Goal: Information Seeking & Learning: Find specific fact

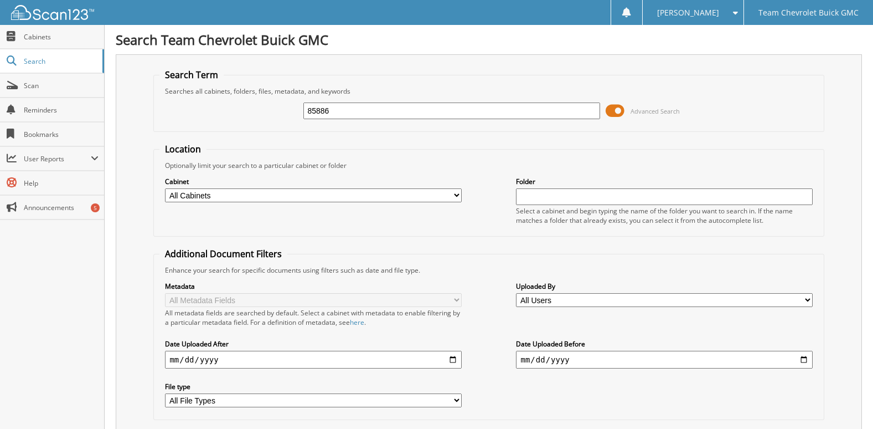
drag, startPoint x: 336, startPoint y: 112, endPoint x: 243, endPoint y: 114, distance: 93.6
click at [243, 114] on div "85886 Advanced Search" at bounding box center [488, 111] width 658 height 30
type input "75364"
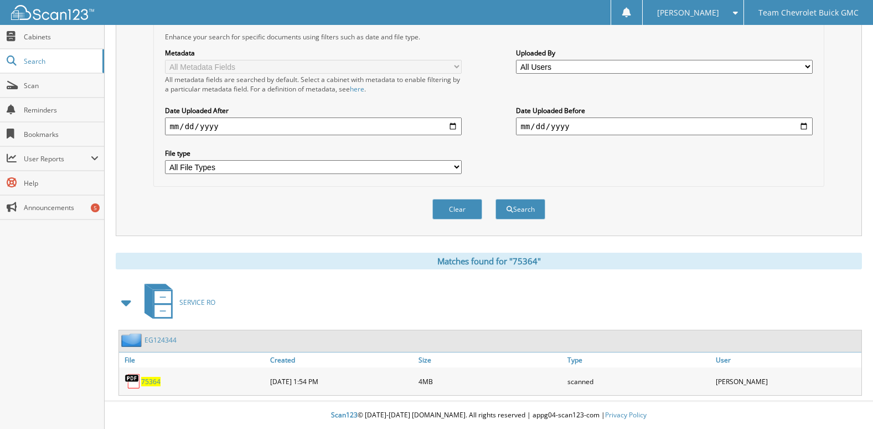
click at [143, 378] on span "75364" at bounding box center [150, 381] width 19 height 9
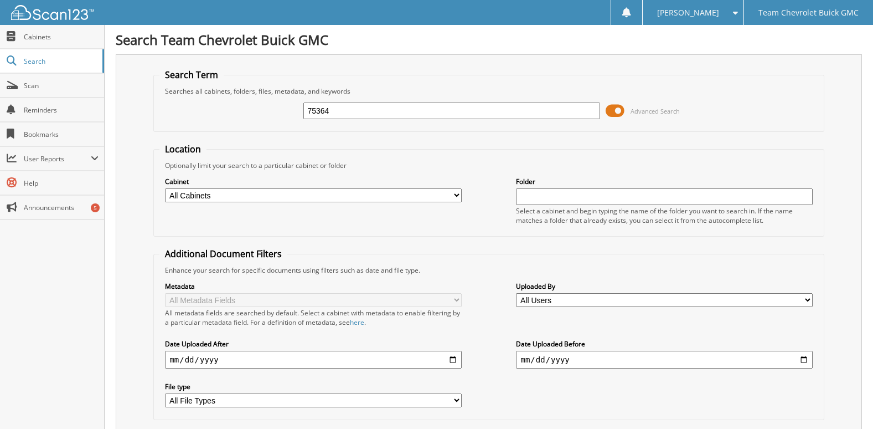
drag, startPoint x: 349, startPoint y: 110, endPoint x: 251, endPoint y: 114, distance: 98.1
click at [251, 114] on div "75364 Advanced Search" at bounding box center [488, 111] width 658 height 30
type input "74175"
drag, startPoint x: 340, startPoint y: 111, endPoint x: 284, endPoint y: 115, distance: 56.1
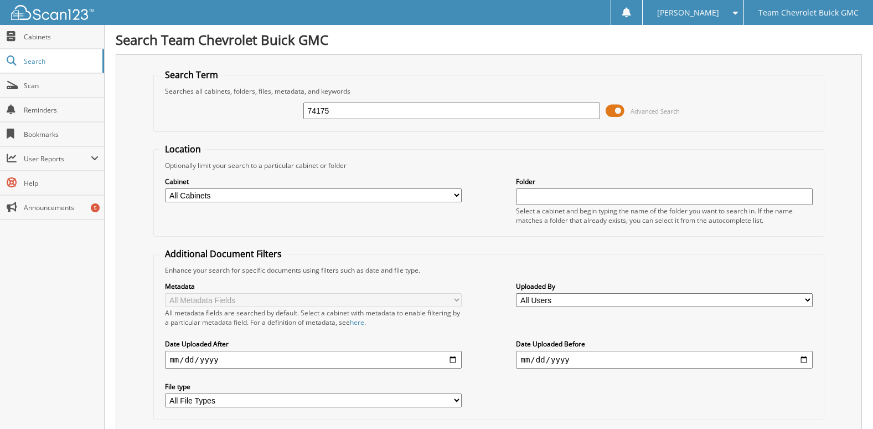
click at [284, 115] on div "74175 Advanced Search" at bounding box center [488, 111] width 658 height 30
type input "251226"
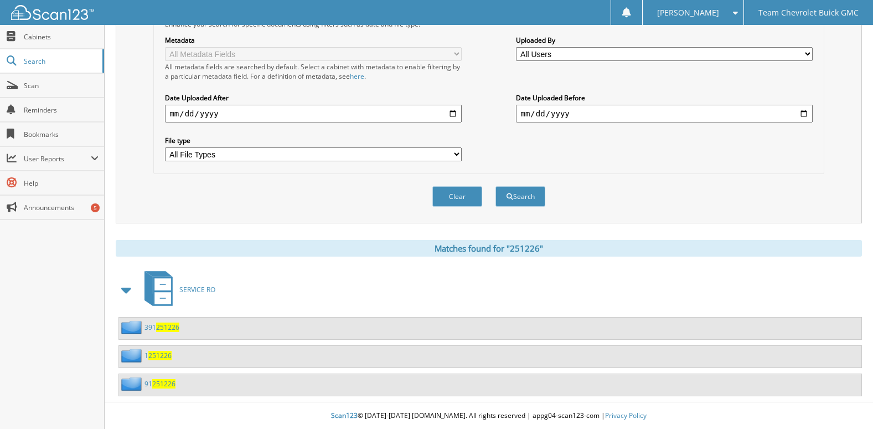
scroll to position [247, 0]
click at [168, 359] on div "1 251226" at bounding box center [145, 355] width 53 height 14
click at [169, 353] on span "251226" at bounding box center [159, 354] width 23 height 9
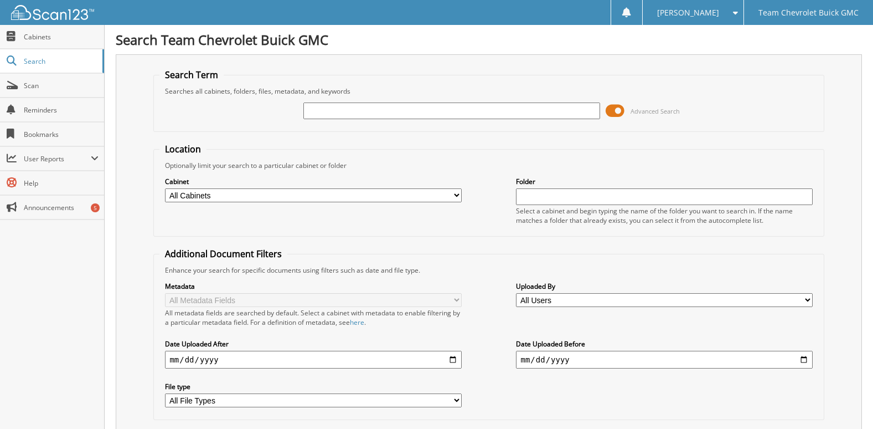
click at [337, 116] on input "text" at bounding box center [451, 110] width 296 height 17
type input "74175"
click at [335, 110] on input "74175" at bounding box center [451, 110] width 296 height 17
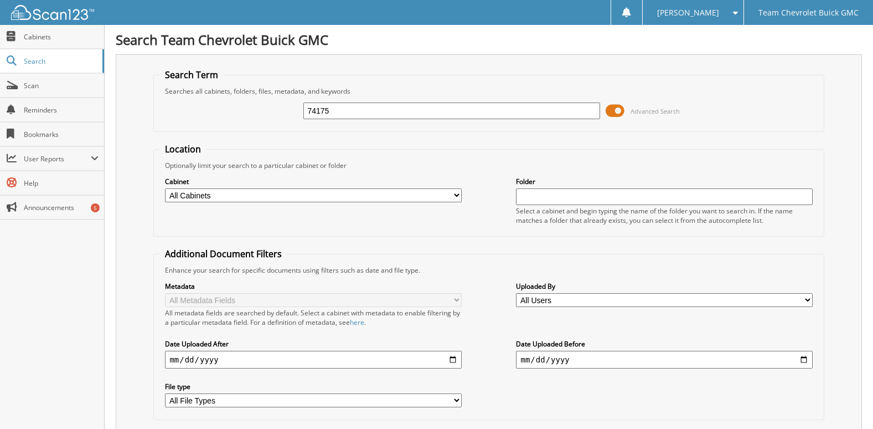
drag, startPoint x: 338, startPoint y: 112, endPoint x: 214, endPoint y: 127, distance: 124.9
click at [214, 127] on fieldset "Search Term Searches all cabinets, folders, files, metadata, and keywords 74175…" at bounding box center [488, 100] width 671 height 63
type input "74465"
drag, startPoint x: 330, startPoint y: 110, endPoint x: 205, endPoint y: 110, distance: 124.6
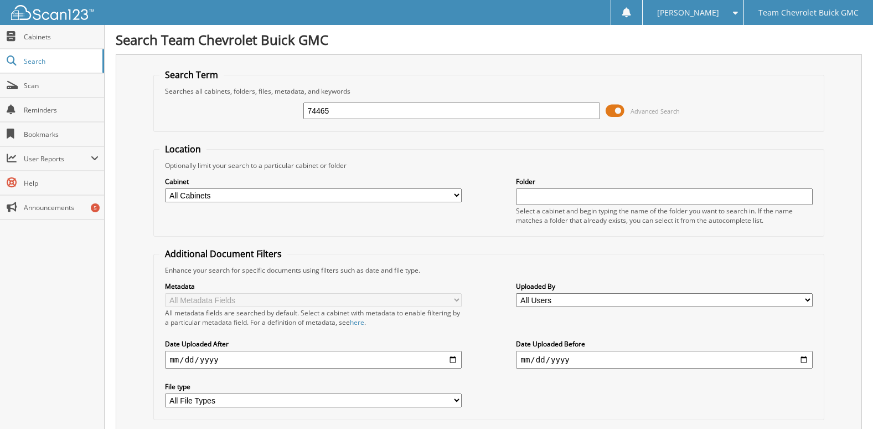
click at [205, 110] on div "74465 Advanced Search" at bounding box center [488, 111] width 658 height 30
type input "121023"
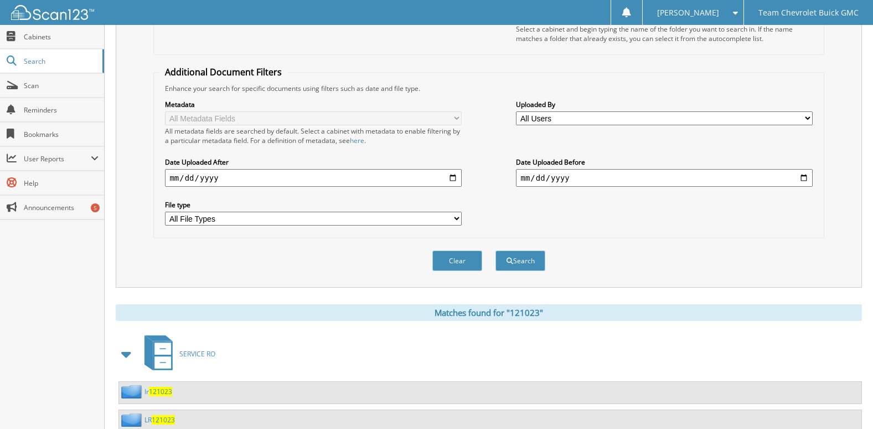
scroll to position [219, 0]
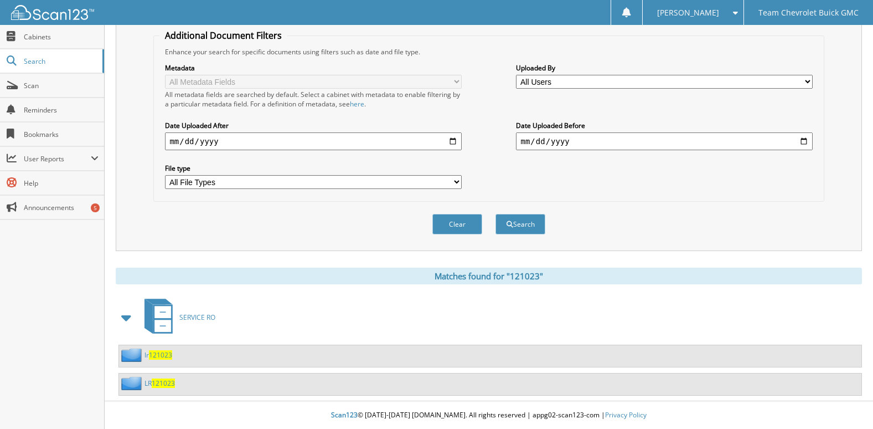
click at [158, 380] on span "121023" at bounding box center [163, 382] width 23 height 9
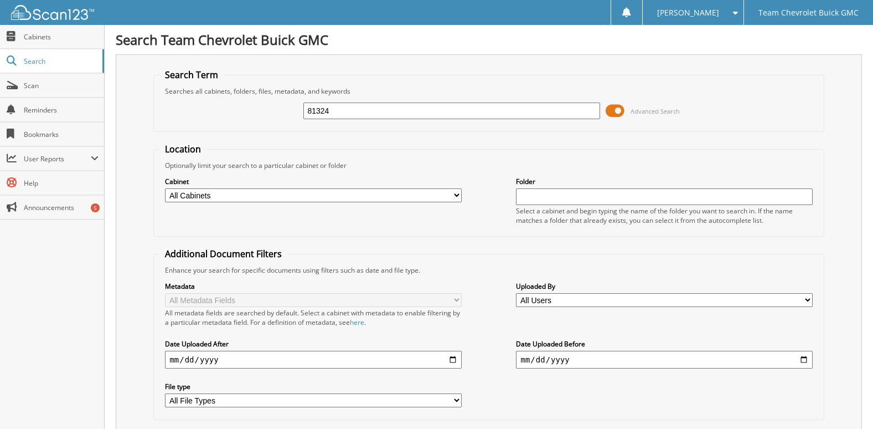
drag, startPoint x: 339, startPoint y: 109, endPoint x: 233, endPoint y: 105, distance: 106.4
click at [234, 107] on div "81324 Advanced Search" at bounding box center [488, 111] width 658 height 30
type input "75919"
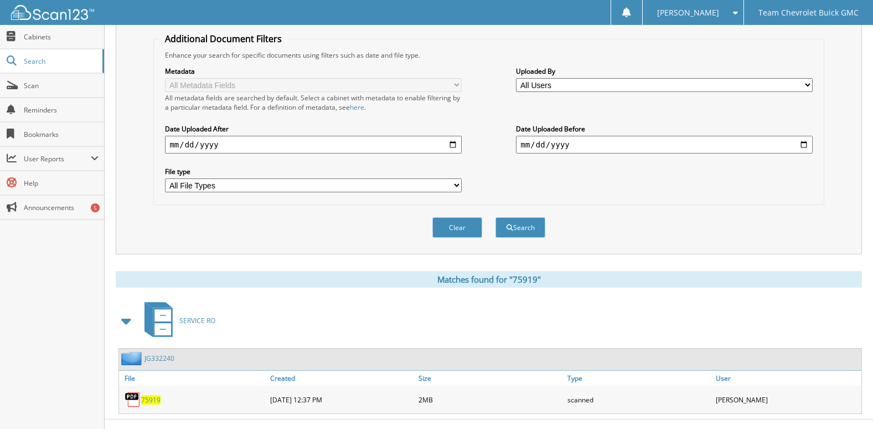
scroll to position [234, 0]
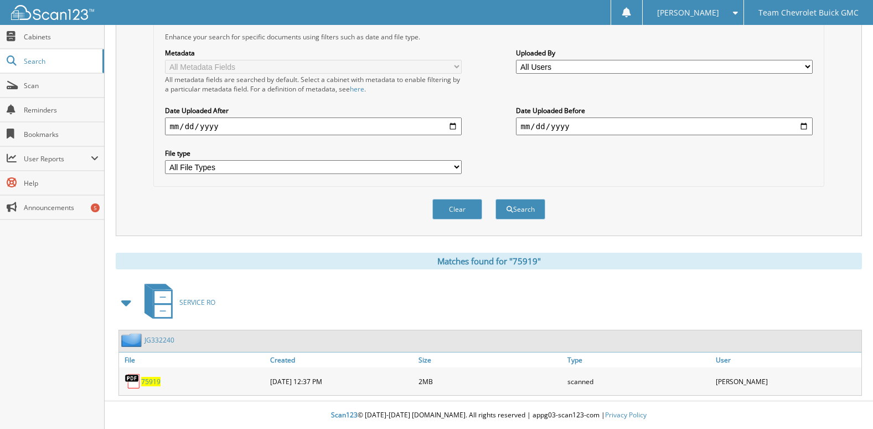
click at [147, 383] on span "75919" at bounding box center [150, 381] width 19 height 9
